Goal: Task Accomplishment & Management: Manage account settings

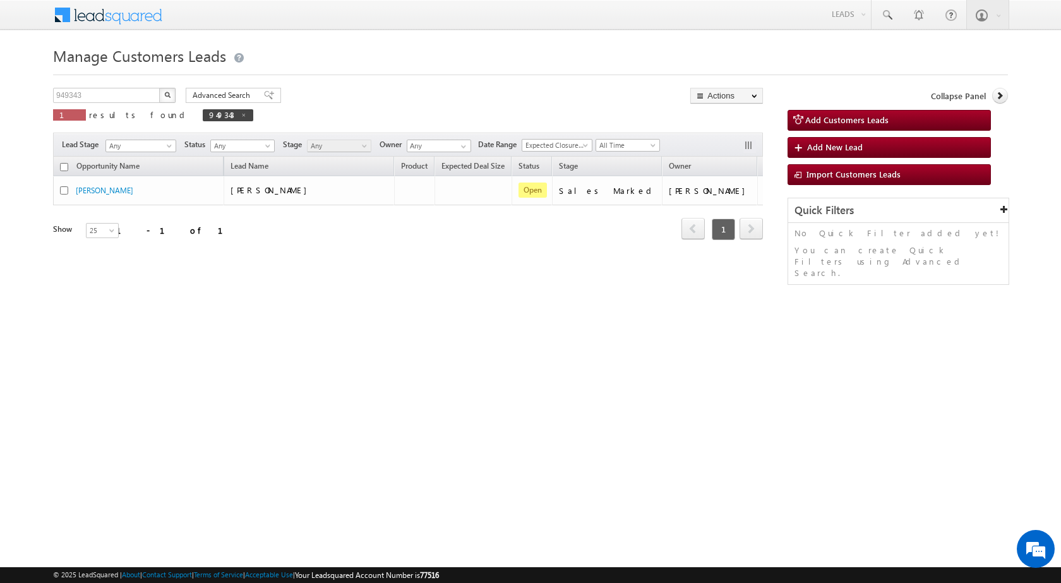
click at [140, 104] on div "949343 X 1 results found 949343" at bounding box center [153, 106] width 200 height 36
click at [140, 99] on input "949343" at bounding box center [107, 95] width 108 height 15
paste input "8817"
type input "948817"
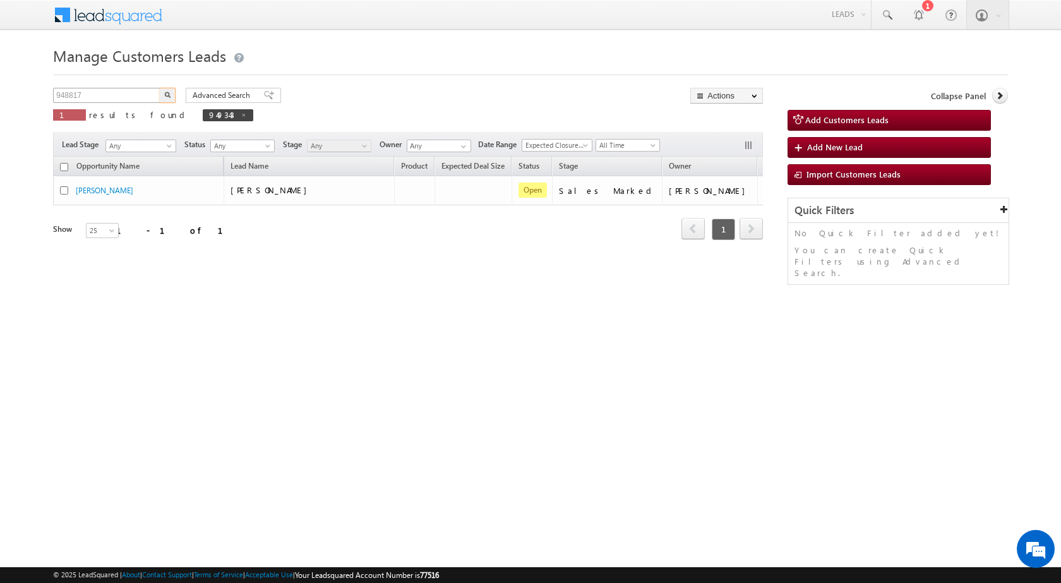
click at [159, 88] on button "button" at bounding box center [167, 95] width 16 height 15
click at [240, 301] on div "Manage Customers Leads 948817 X 1 results found 948817 Advanced Search Advanced…" at bounding box center [530, 200] width 955 height 316
click at [264, 116] on span at bounding box center [267, 115] width 6 height 6
type input "Search Customers Leads"
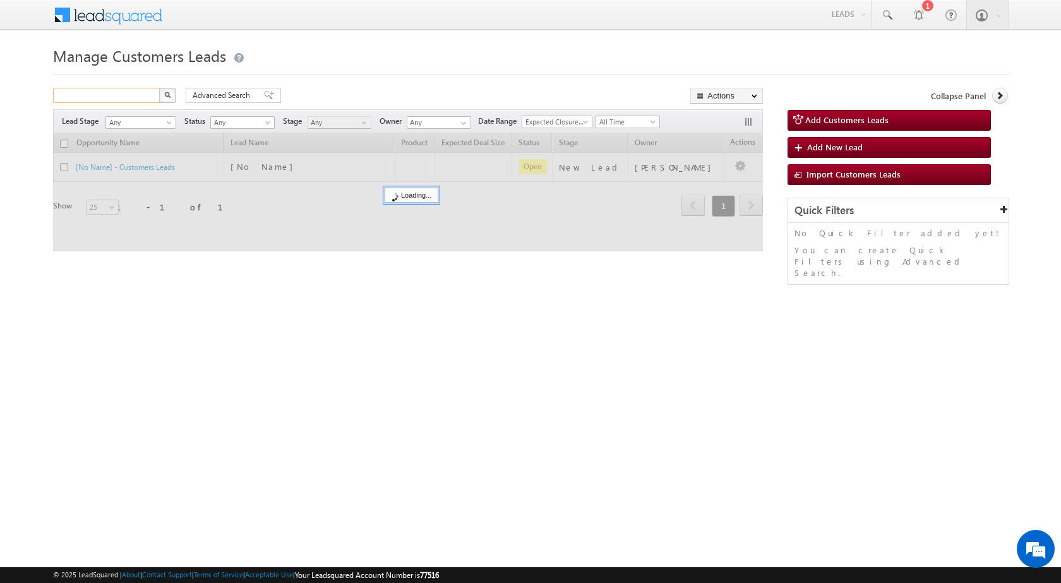
click at [127, 100] on input "text" at bounding box center [107, 95] width 108 height 15
paste input "948817"
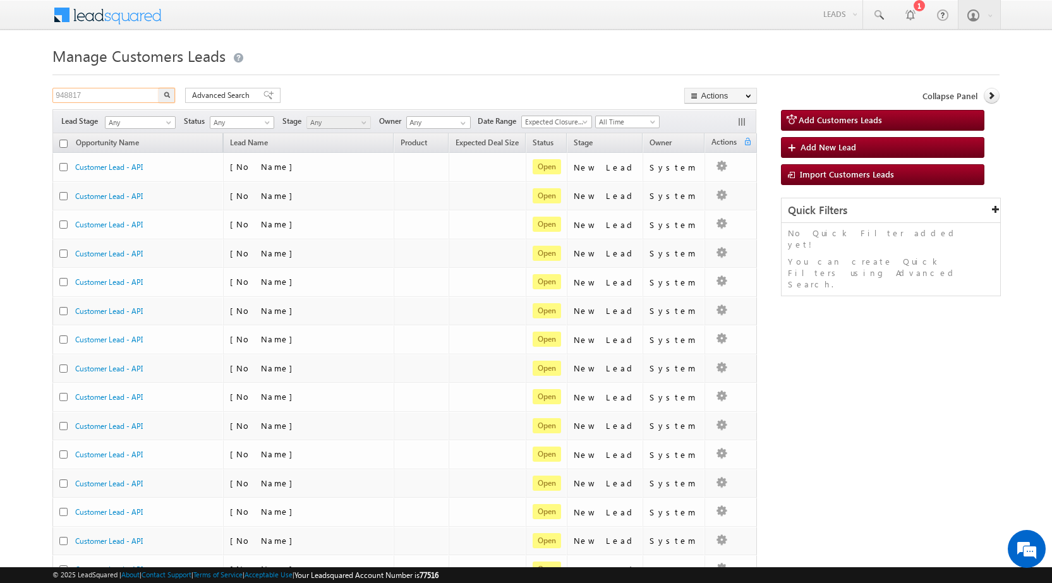
type input "948817"
click at [159, 88] on button "button" at bounding box center [167, 95] width 16 height 15
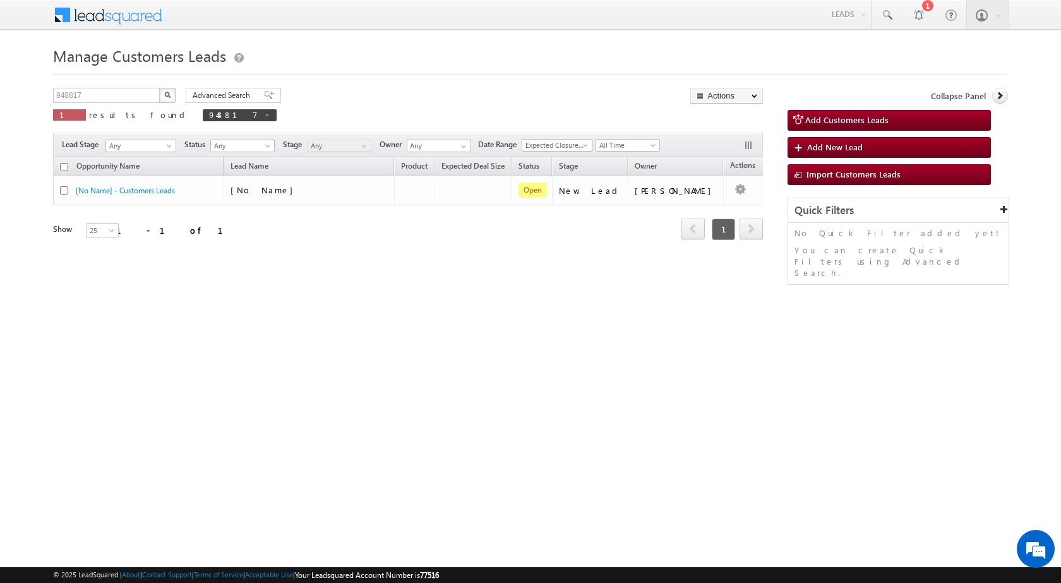
click at [163, 98] on button "button" at bounding box center [167, 95] width 16 height 15
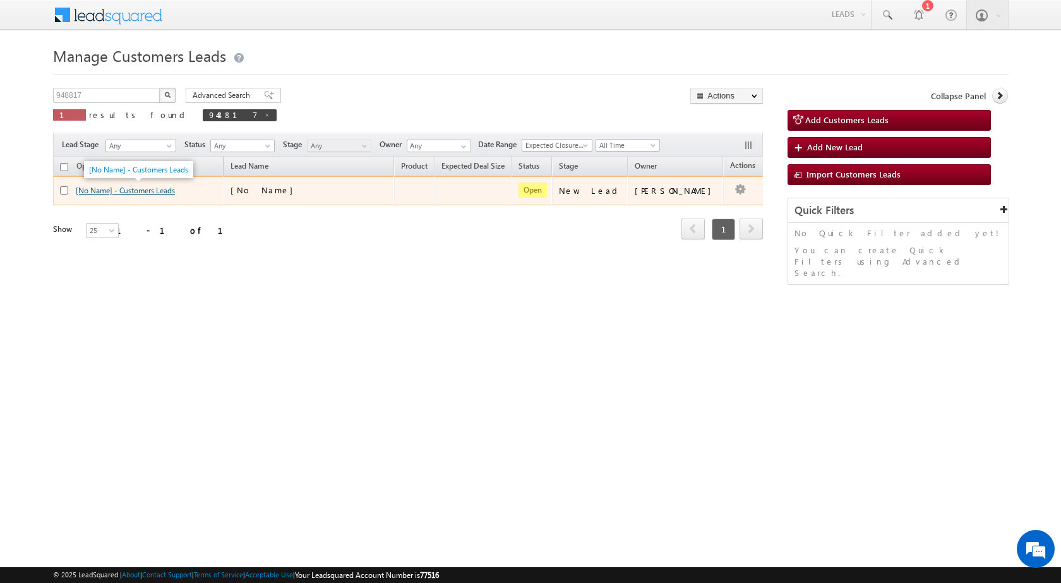
click at [157, 190] on link "[No Name] - Customers Leads" at bounding box center [125, 190] width 99 height 9
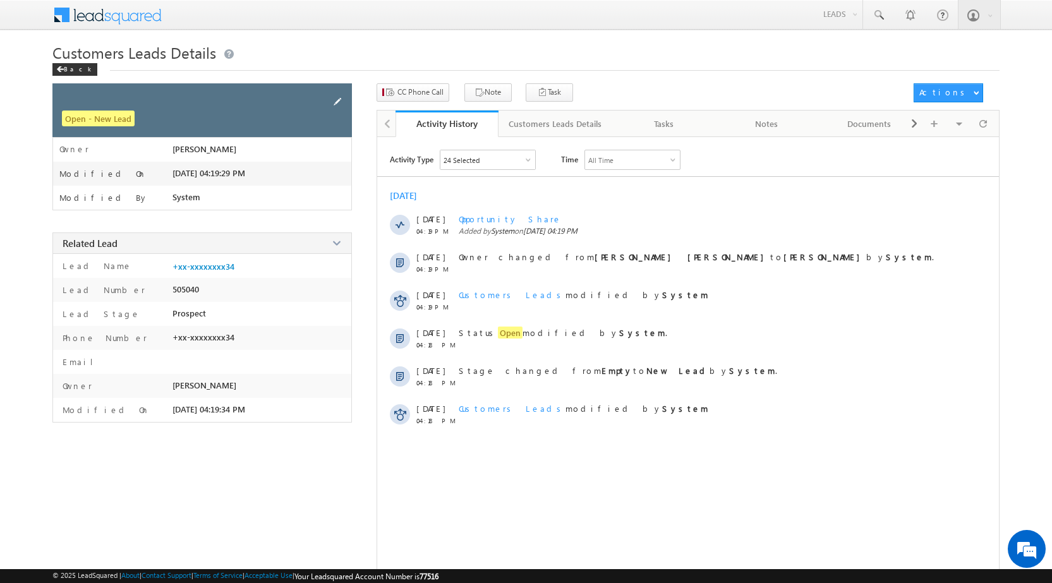
click at [339, 104] on span at bounding box center [337, 102] width 14 height 14
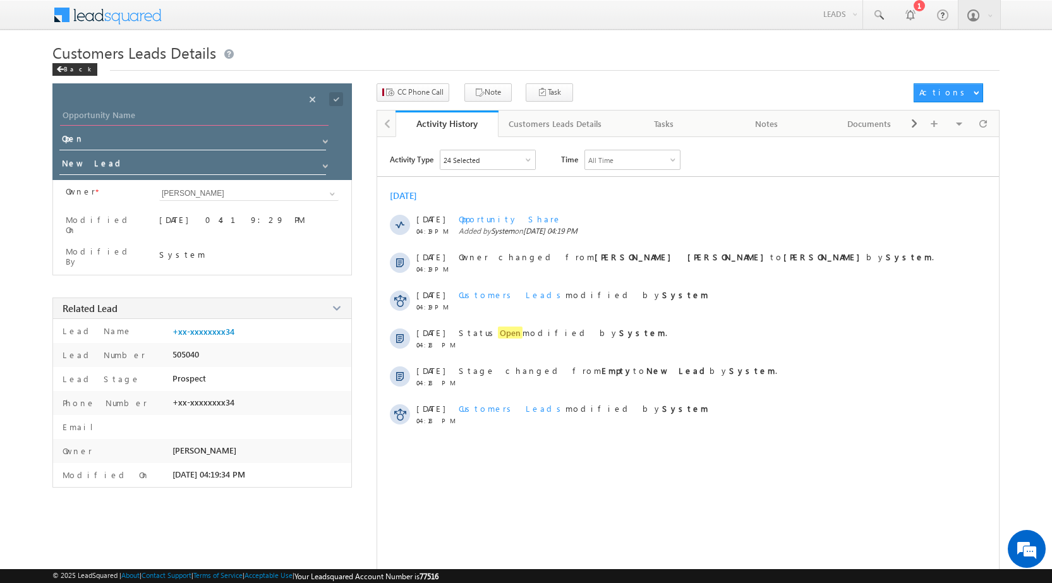
click at [202, 118] on input "Opportunity Name" at bounding box center [194, 117] width 269 height 18
paste input "[PERSON_NAME]"
type input "[PERSON_NAME]"
click at [152, 154] on span "Open" at bounding box center [195, 143] width 272 height 25
click at [150, 159] on input "New Lead" at bounding box center [193, 165] width 268 height 20
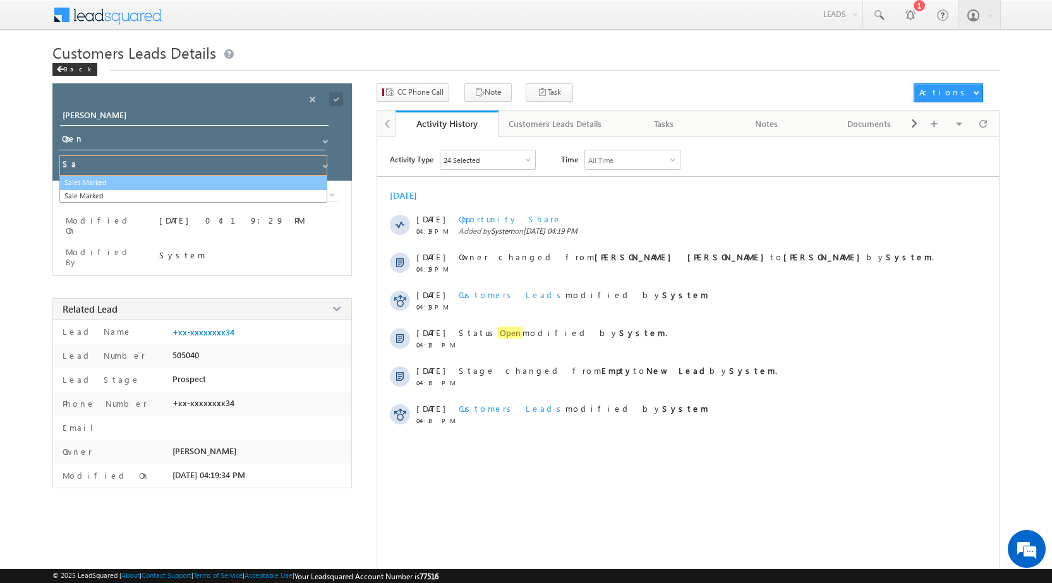
click at [136, 182] on link "Sales Marked" at bounding box center [193, 183] width 268 height 15
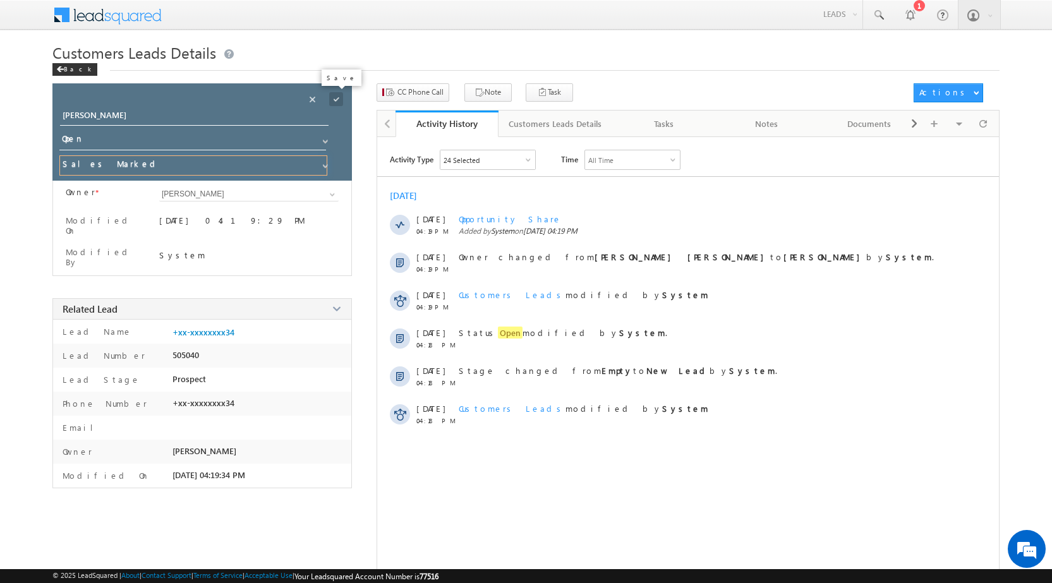
type input "Sales Marked"
click at [337, 100] on span at bounding box center [336, 99] width 14 height 14
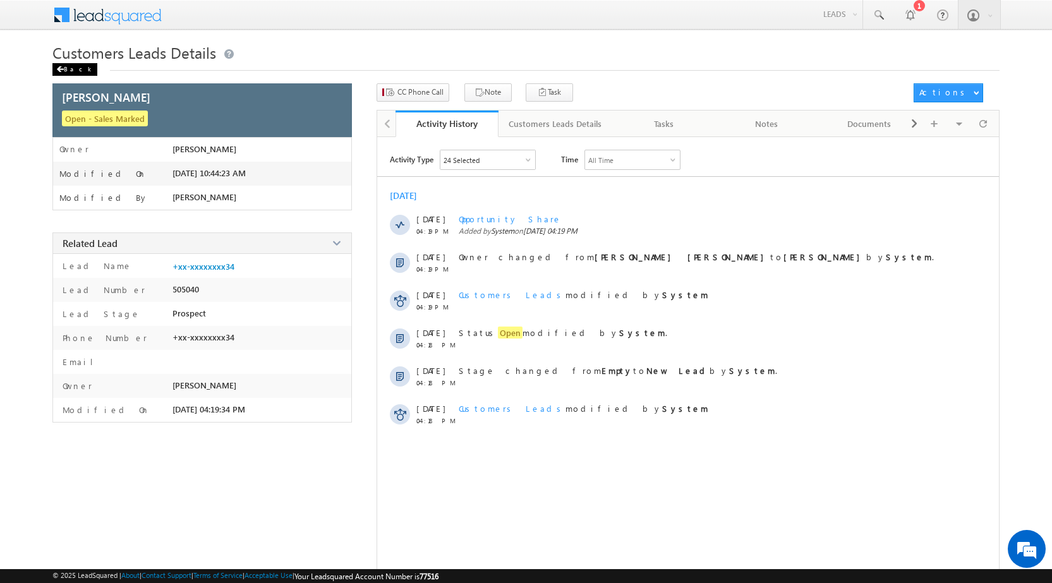
click at [63, 67] on span at bounding box center [60, 69] width 8 height 6
